Goal: Communication & Community: Answer question/provide support

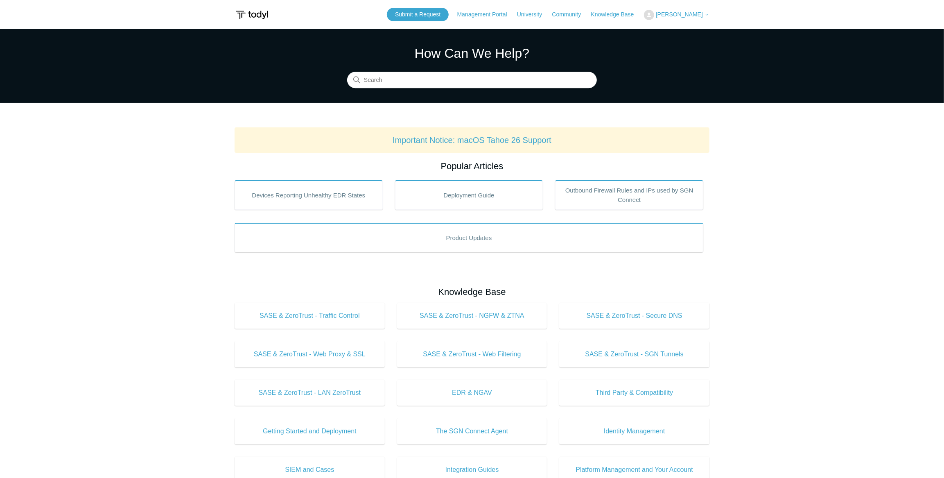
click at [701, 8] on div "Submit a Request Management Portal University Community Knowledge Base Ali Zahi…" at bounding box center [548, 15] width 322 height 14
click at [696, 13] on span "[PERSON_NAME]" at bounding box center [679, 14] width 47 height 7
click at [694, 27] on link "My Support Requests" at bounding box center [684, 32] width 80 height 14
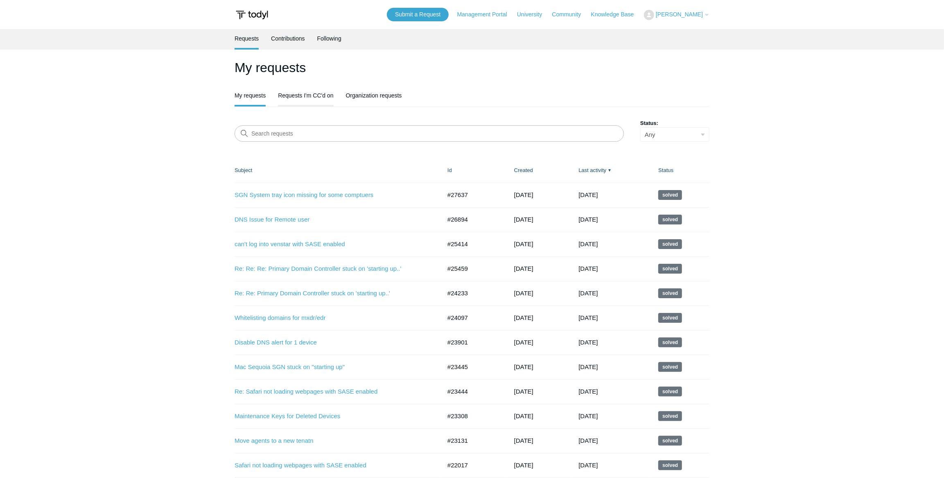
click at [306, 95] on link "Requests I'm CC'd on" at bounding box center [305, 94] width 55 height 17
click at [396, 93] on link "Organization requests" at bounding box center [374, 94] width 56 height 17
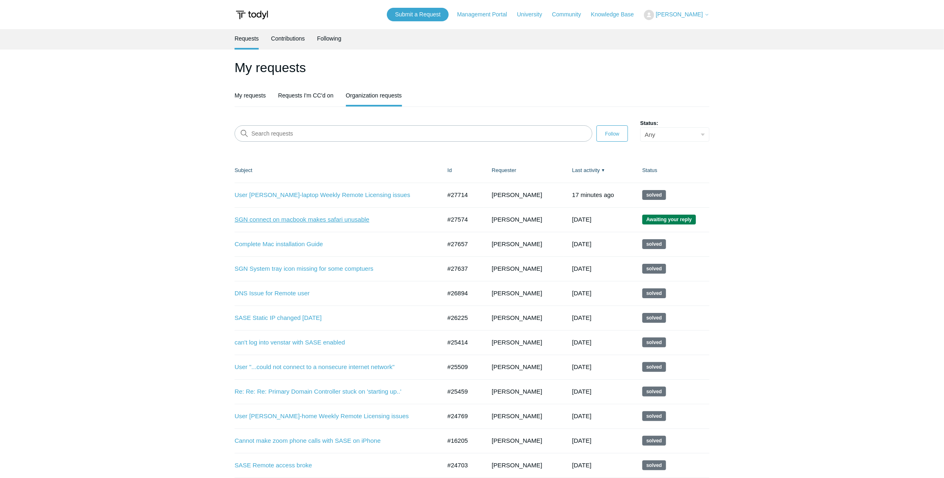
click at [296, 221] on link "SGN connect on macbook makes safari unusable" at bounding box center [331, 219] width 194 height 9
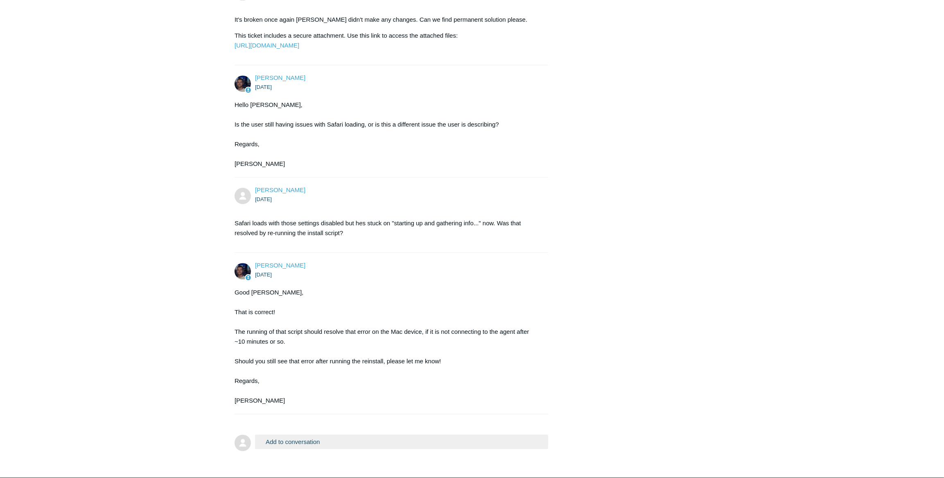
scroll to position [1577, 0]
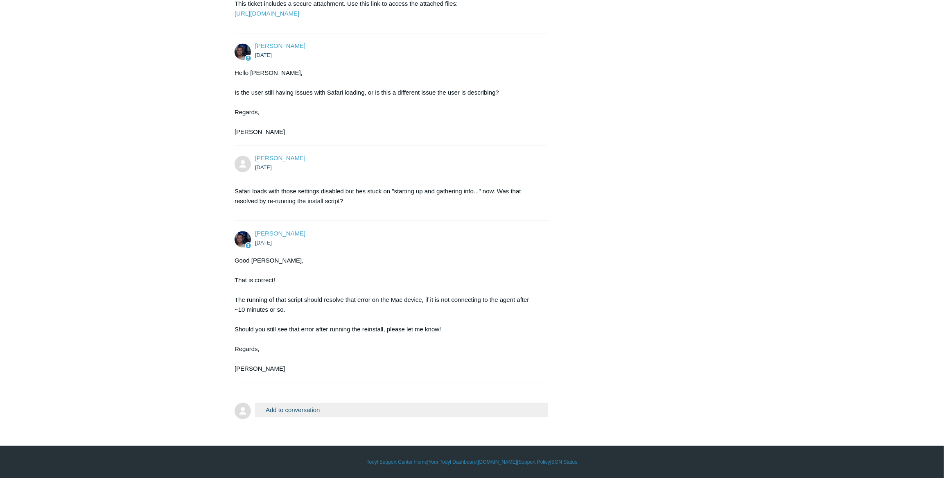
click at [295, 406] on button "Add to conversation" at bounding box center [401, 409] width 293 height 14
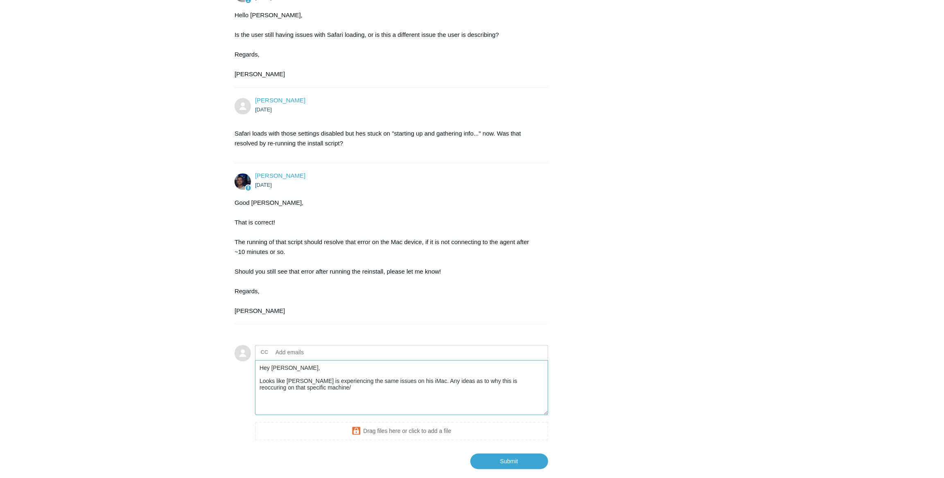
drag, startPoint x: 516, startPoint y: 433, endPoint x: 507, endPoint y: 438, distance: 9.8
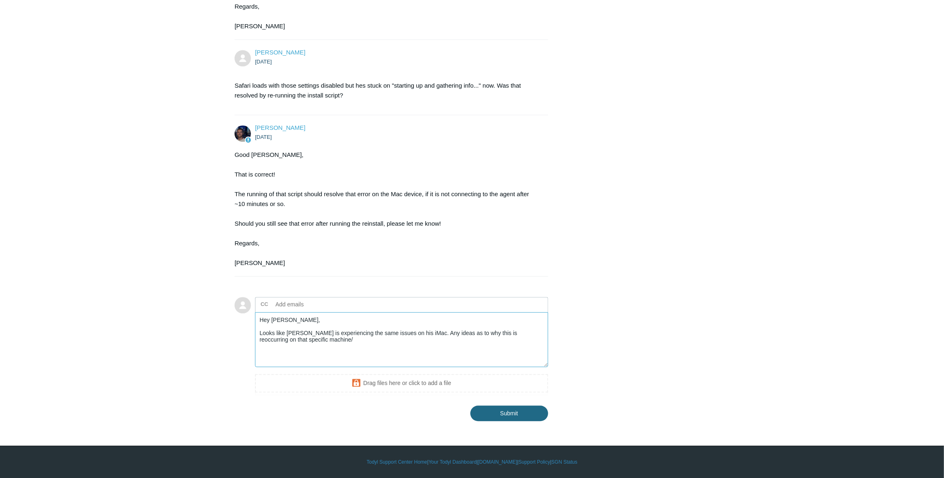
type textarea "Hey Connor, Looks like David Ling is experiencing the same issues on his iMac. …"
click at [516, 409] on input "Submit" at bounding box center [509, 412] width 78 height 16
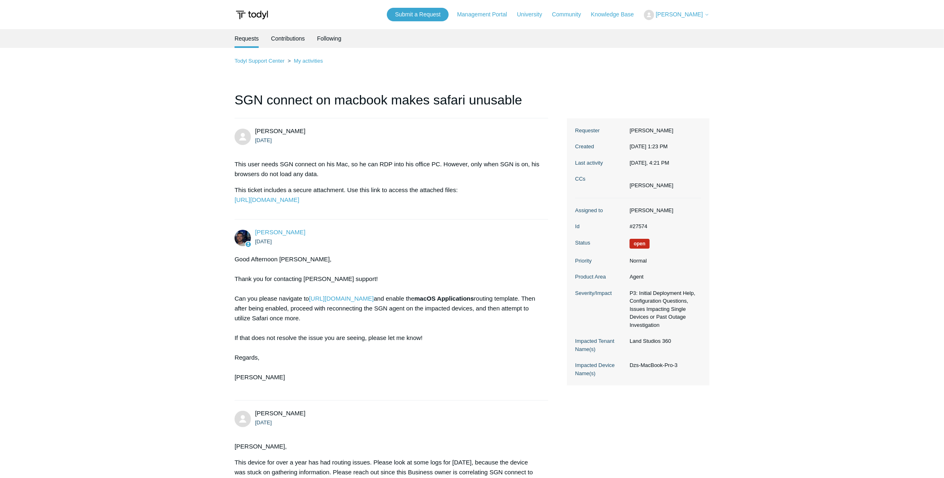
scroll to position [111, 0]
